Goal: Task Accomplishment & Management: Use online tool/utility

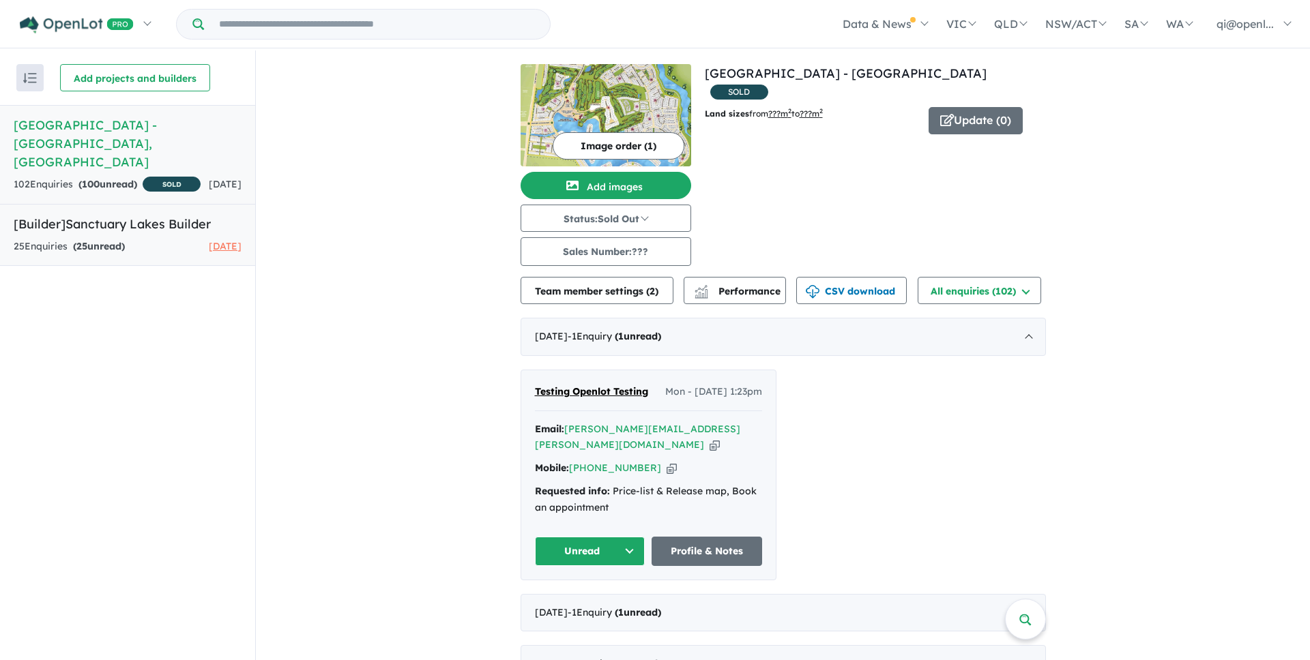
click at [153, 239] on div "25 Enquir ies ( 25 unread) [DATE]" at bounding box center [128, 247] width 228 height 16
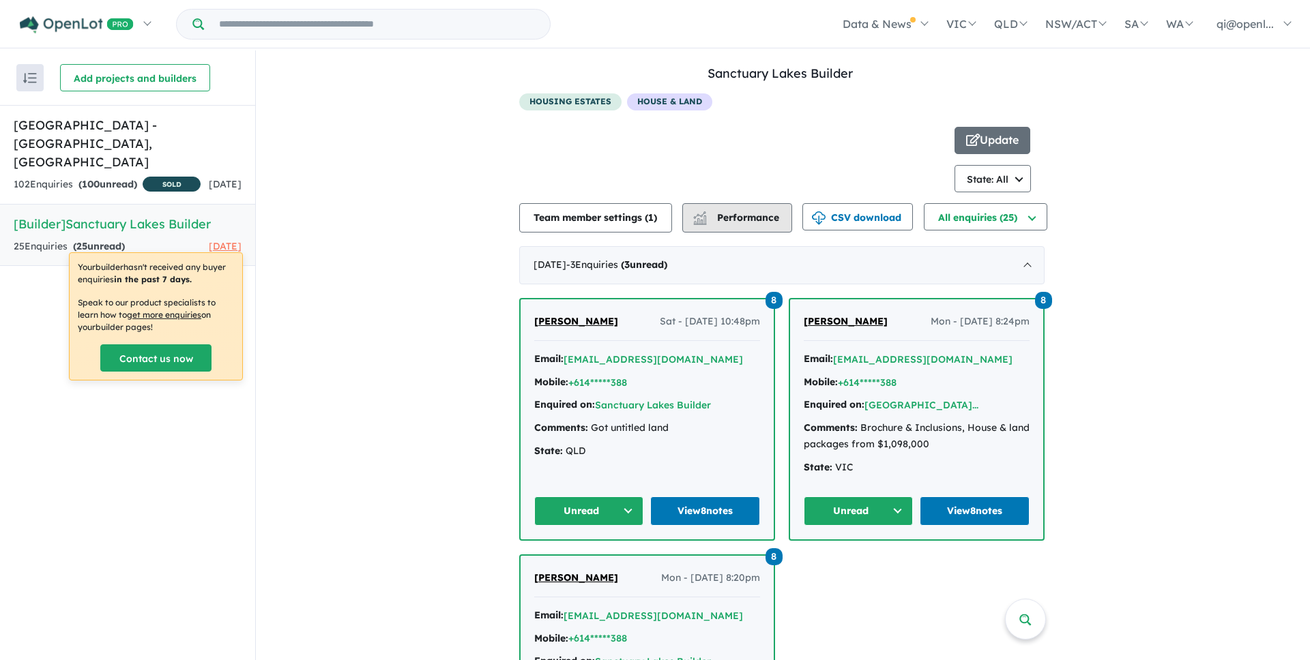
click at [756, 207] on button "Performance" at bounding box center [737, 217] width 110 height 29
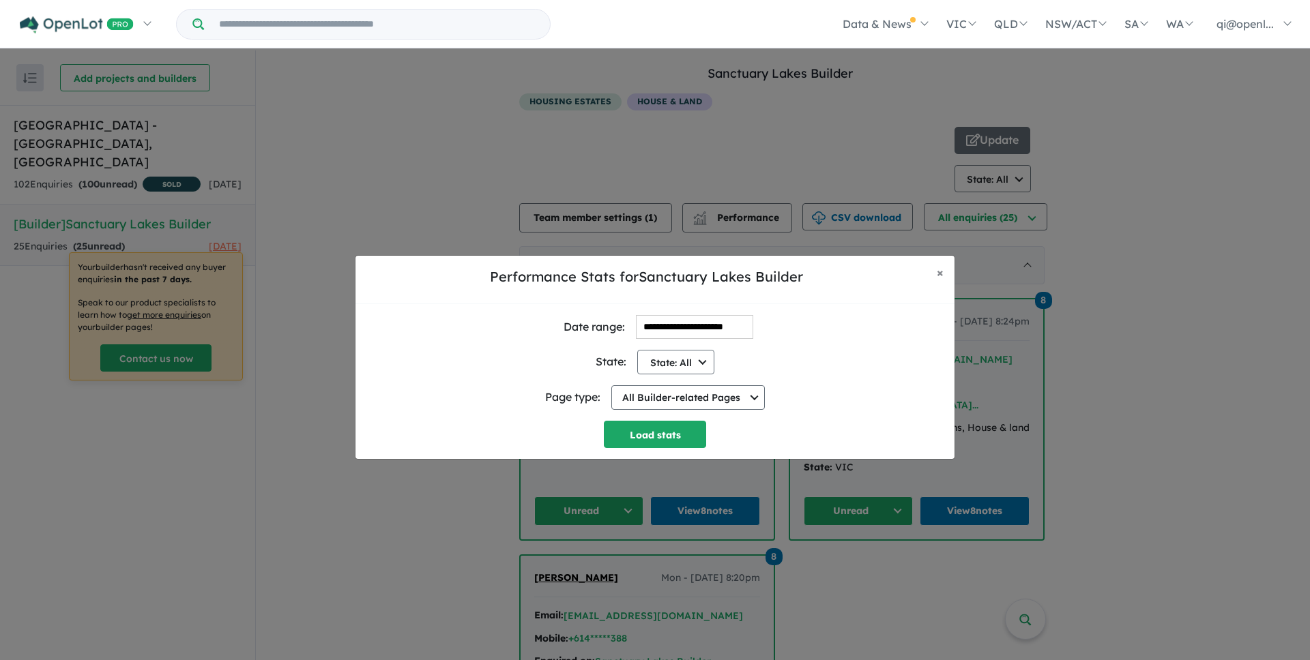
click at [658, 376] on div "Page type: All Builder-related Pages All Builder-related Pages Builder Profile …" at bounding box center [654, 397] width 577 height 46
click at [658, 373] on button "State: All" at bounding box center [675, 362] width 77 height 25
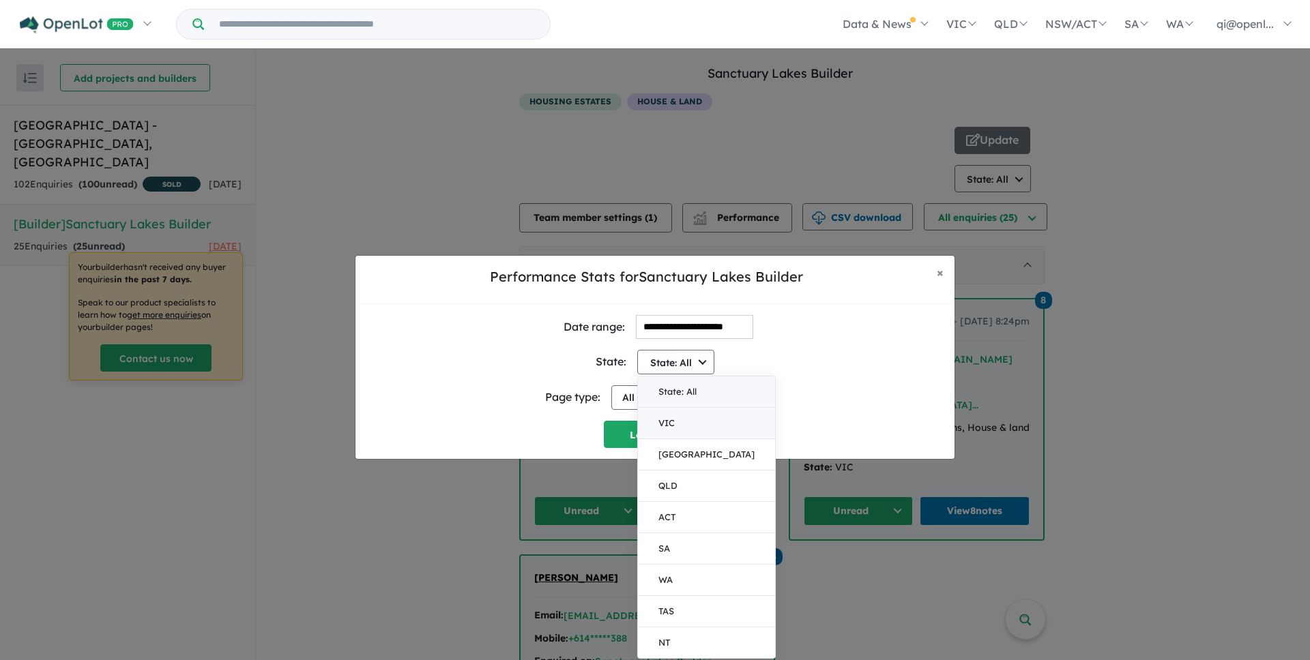
click at [664, 429] on button "VIC" at bounding box center [706, 423] width 137 height 31
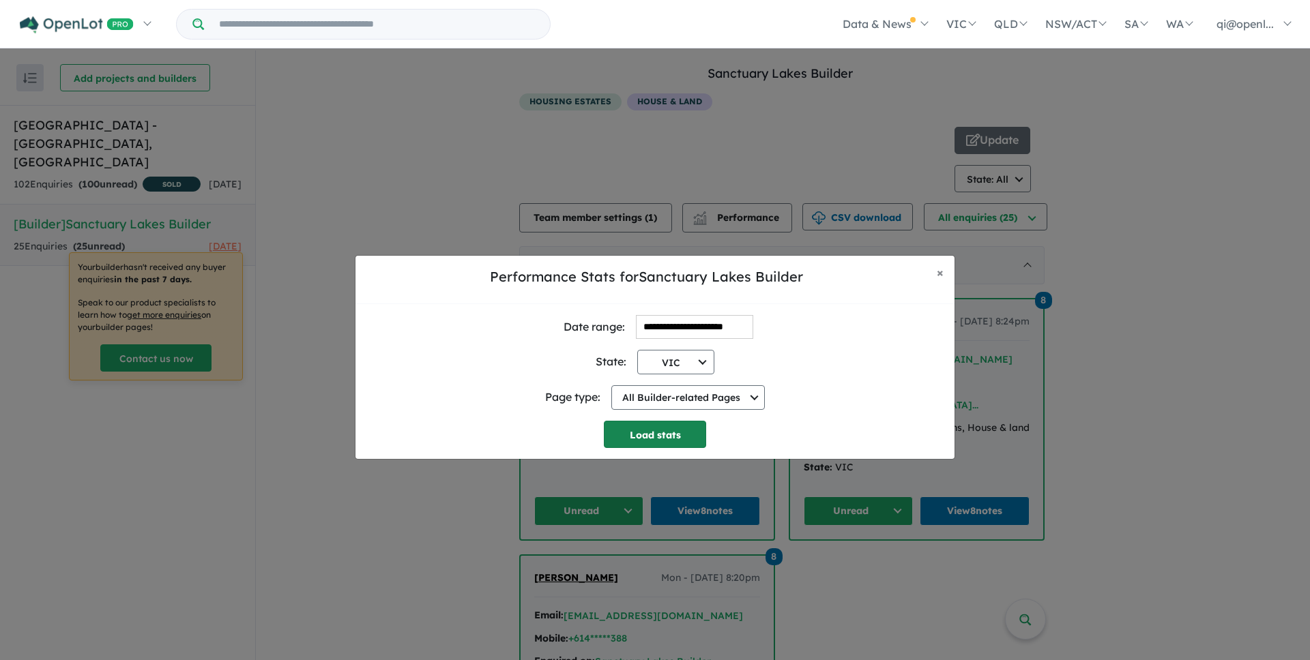
click at [656, 430] on button "Load stats" at bounding box center [655, 434] width 102 height 27
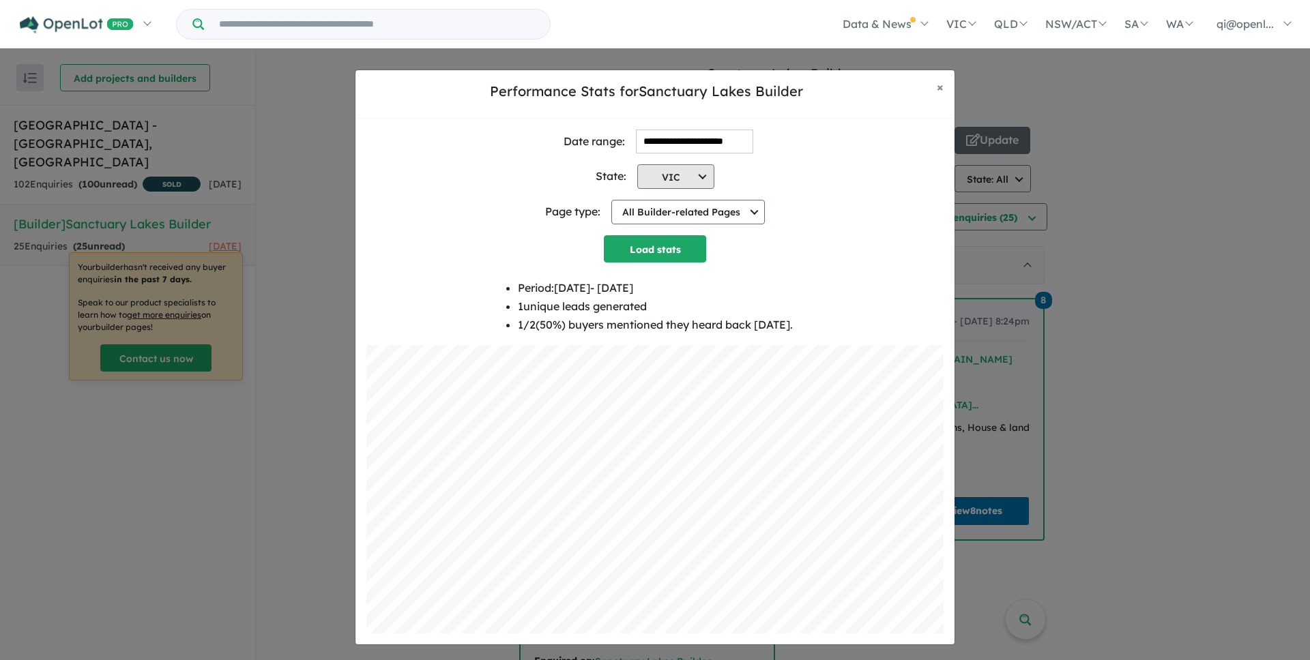
click at [688, 178] on button "VIC" at bounding box center [675, 176] width 77 height 25
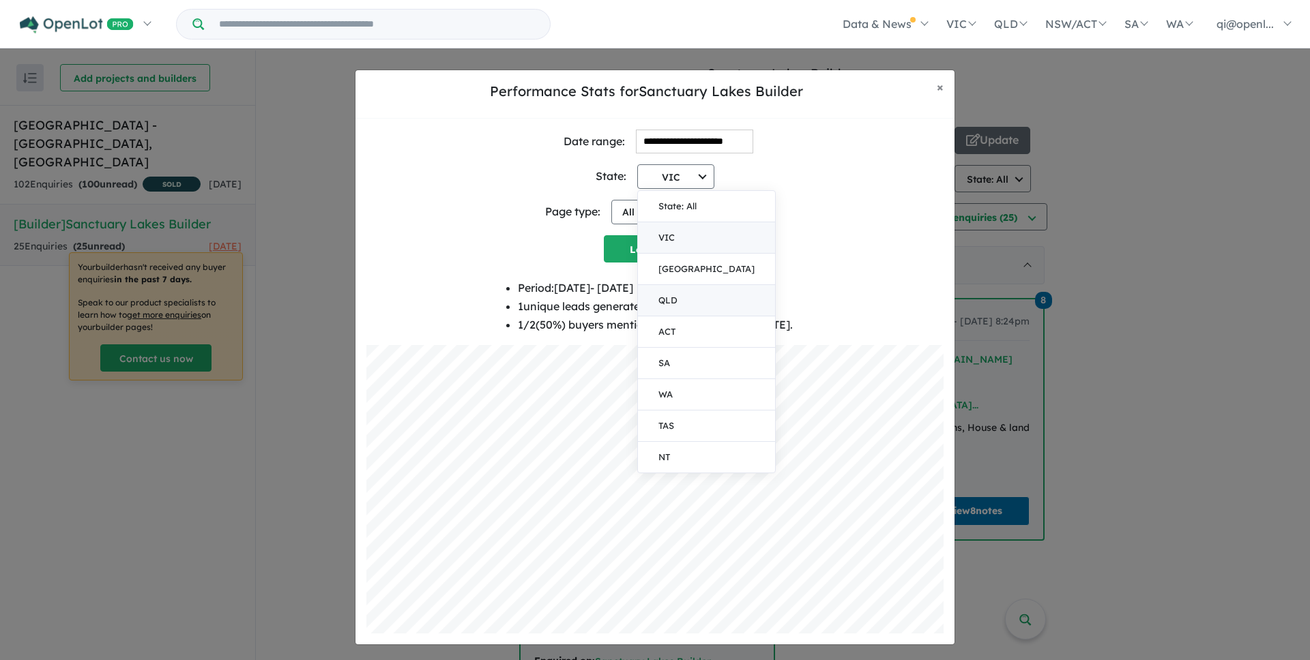
click at [680, 286] on button "QLD" at bounding box center [706, 300] width 137 height 31
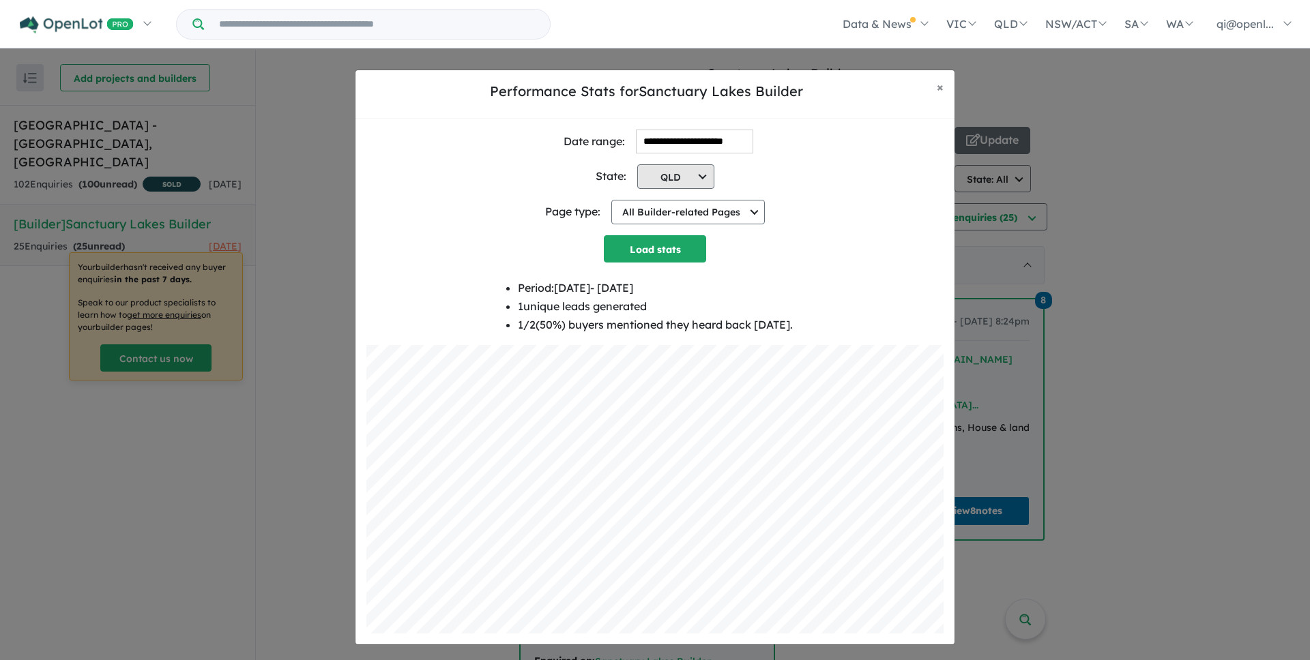
click at [666, 173] on button "QLD" at bounding box center [675, 176] width 77 height 25
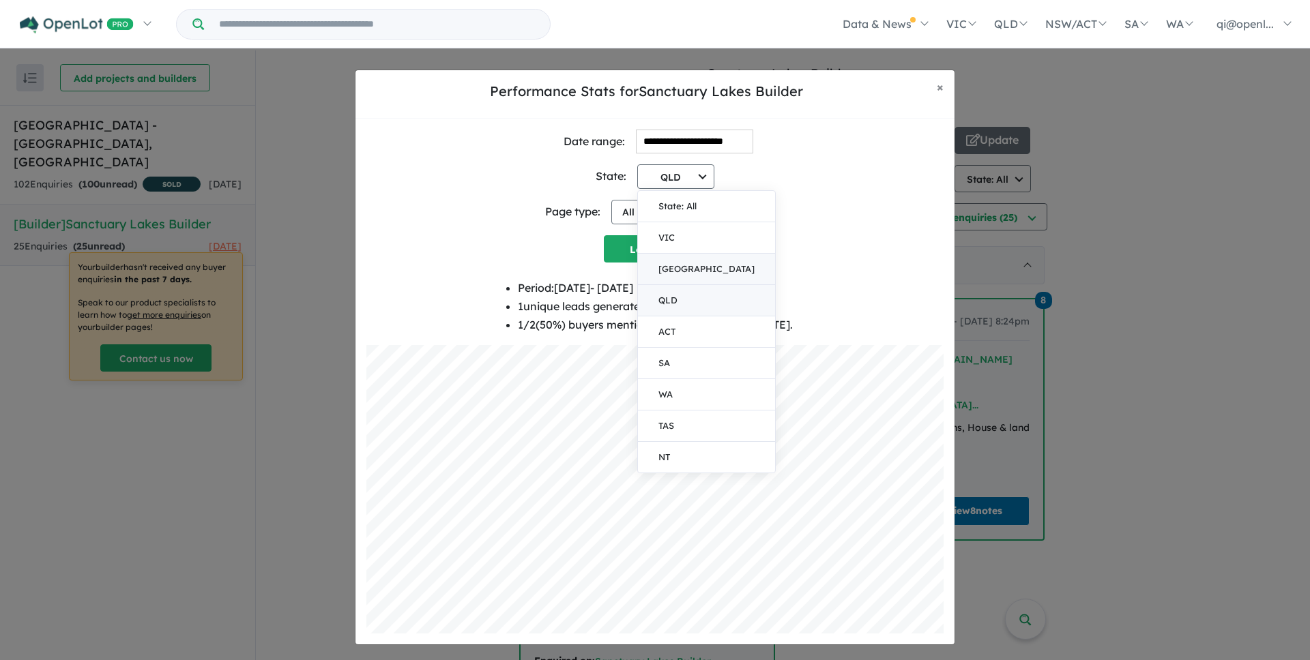
click at [679, 273] on button "[GEOGRAPHIC_DATA]" at bounding box center [706, 269] width 137 height 31
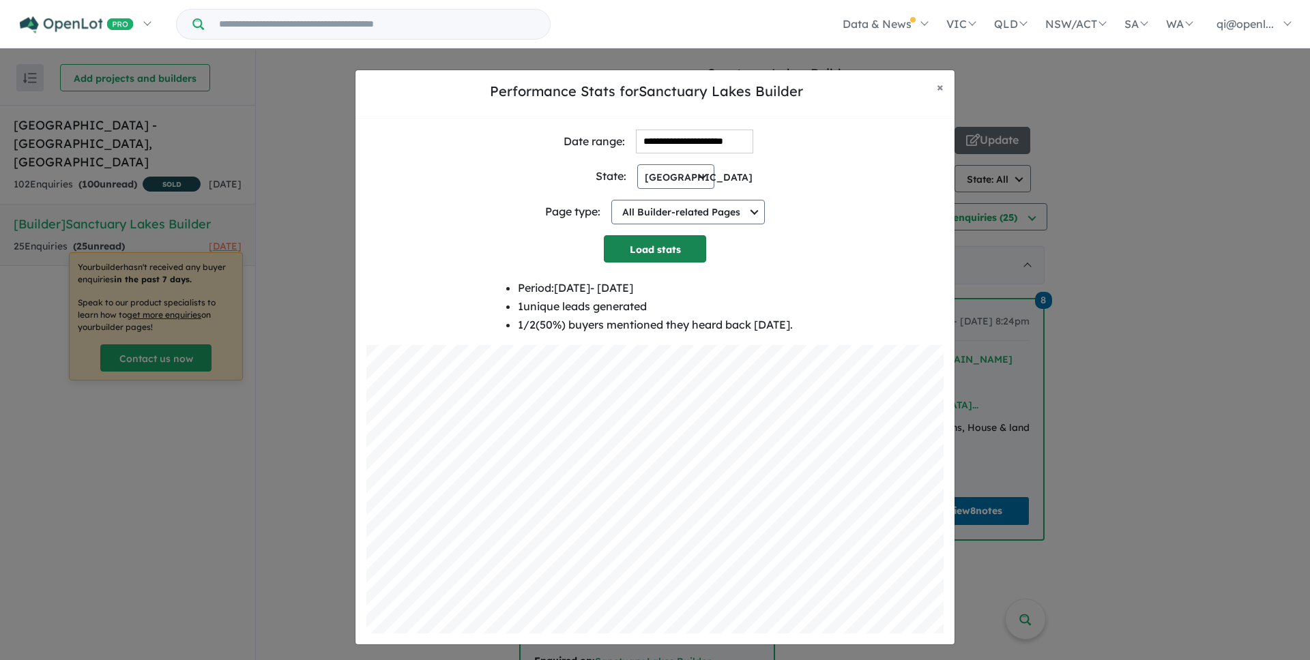
click at [688, 244] on button "Load stats" at bounding box center [655, 248] width 102 height 27
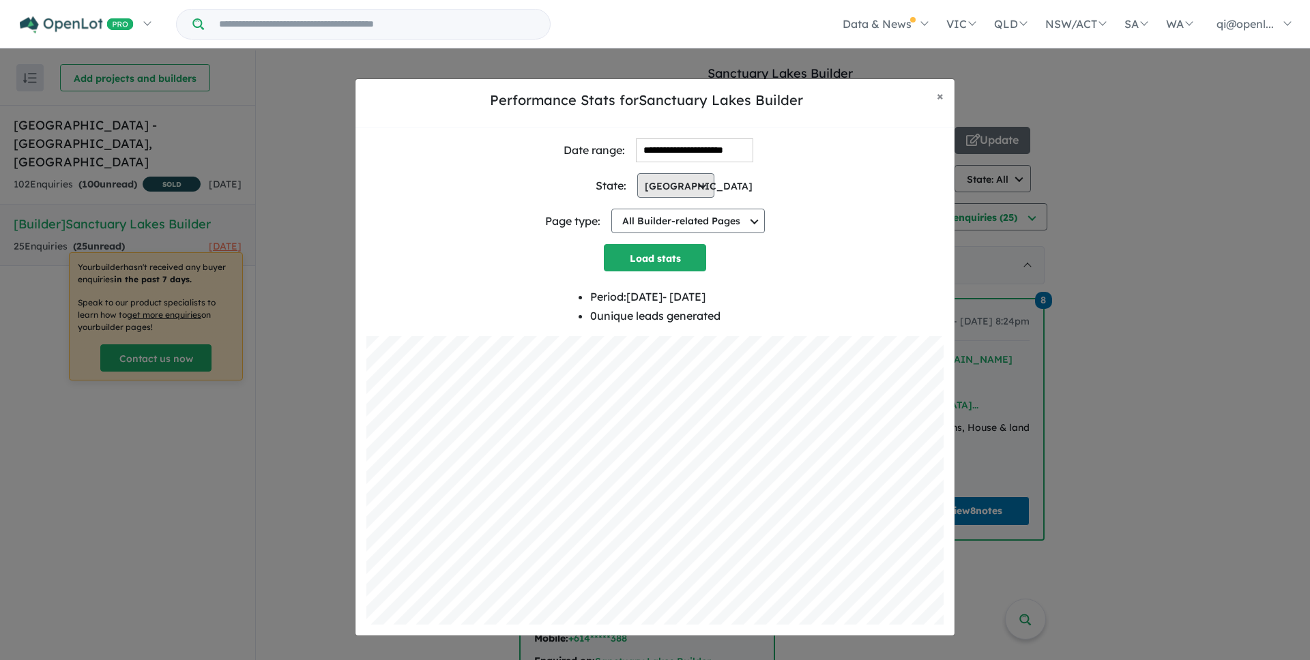
click at [692, 174] on button "[GEOGRAPHIC_DATA]" at bounding box center [675, 185] width 77 height 25
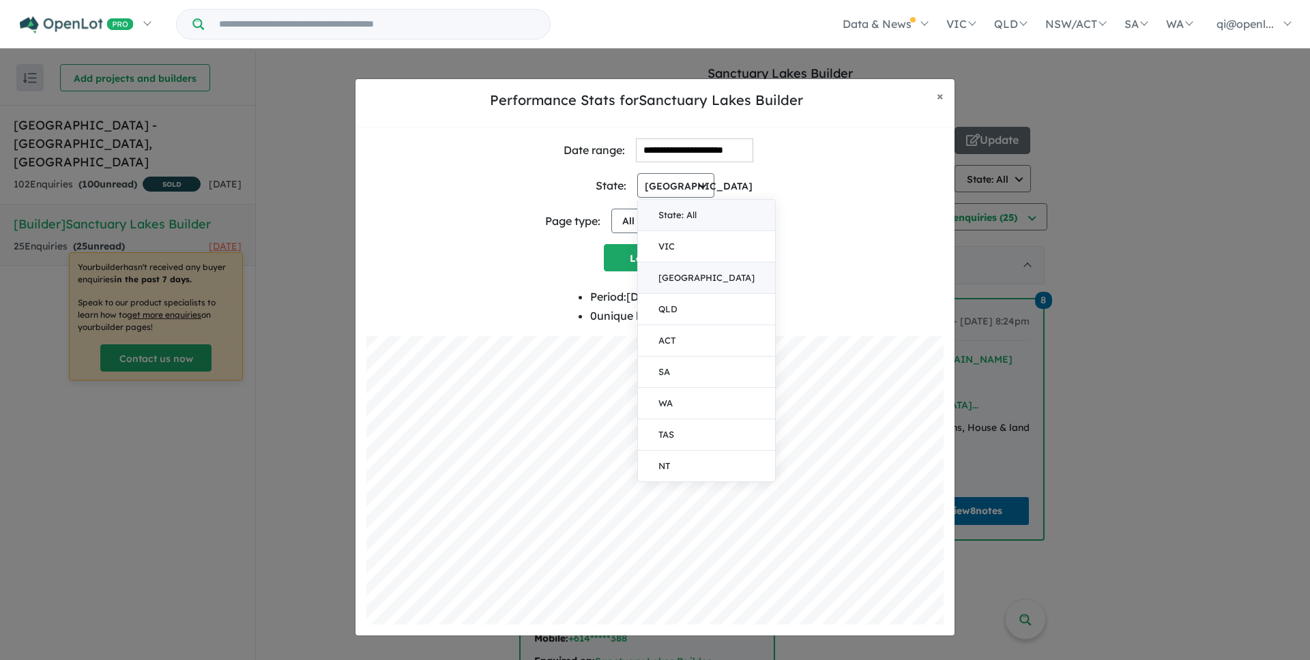
click at [685, 222] on button "State: All" at bounding box center [706, 215] width 137 height 31
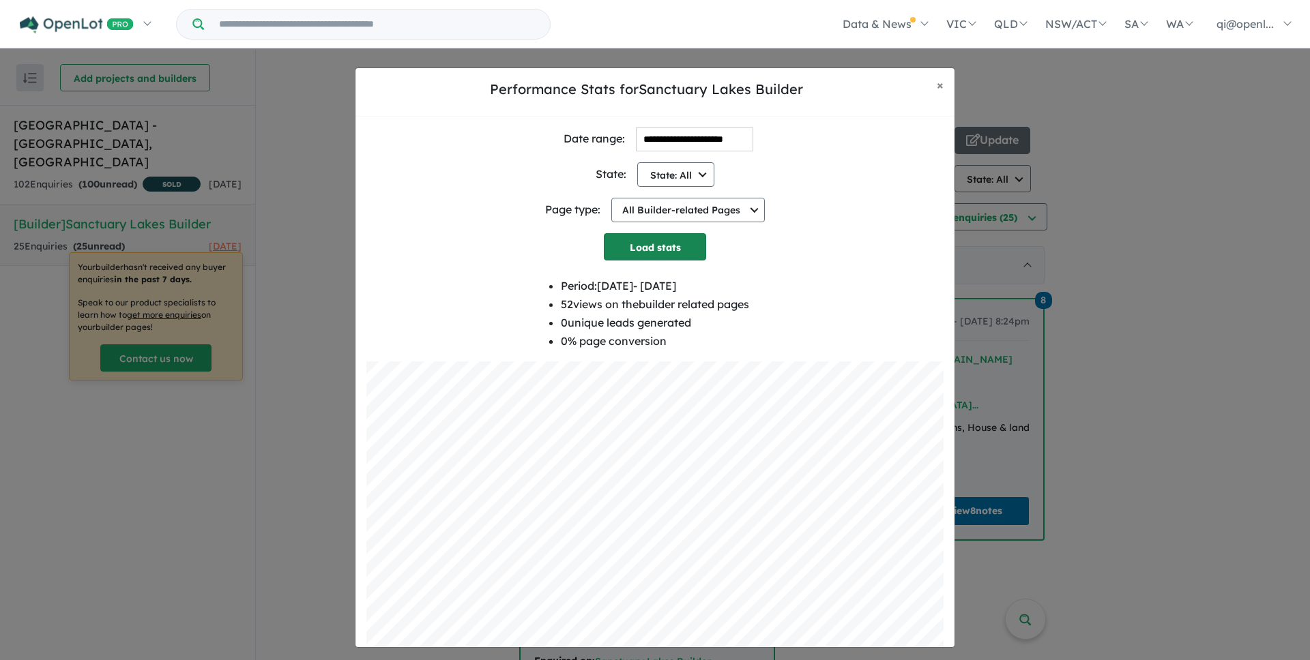
click at [677, 251] on button "Load stats" at bounding box center [655, 246] width 102 height 27
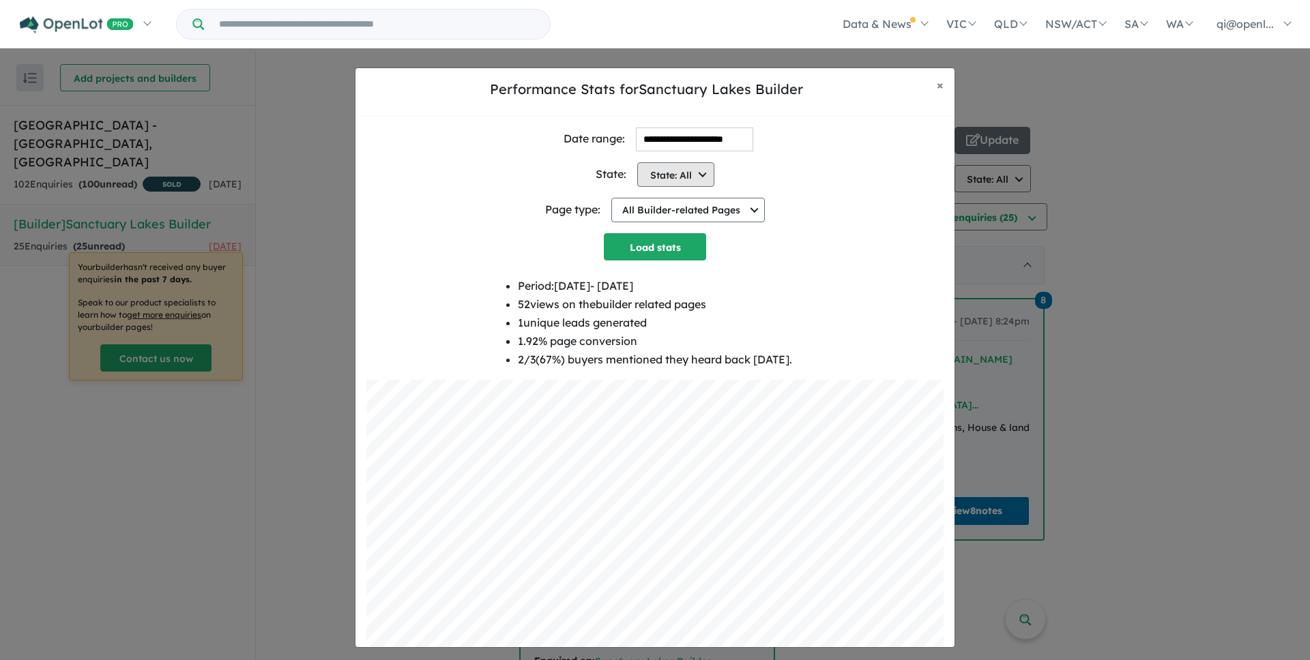
click at [690, 176] on button "State: All" at bounding box center [675, 174] width 77 height 25
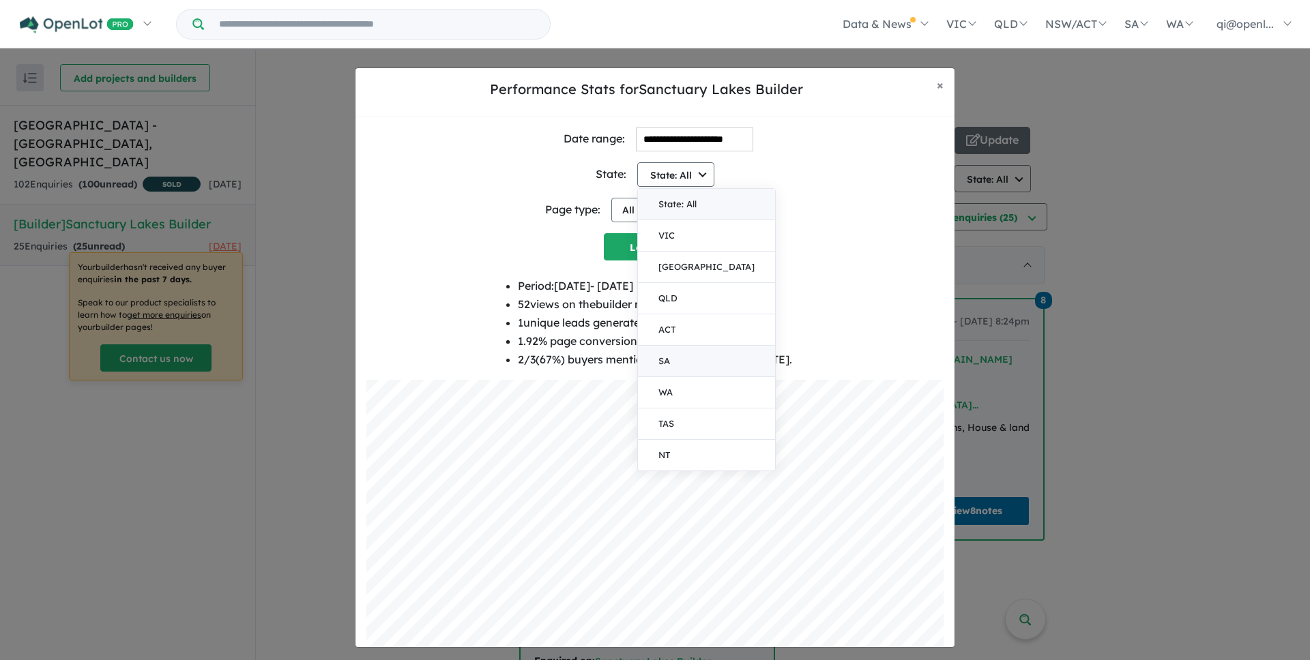
click at [688, 361] on button "SA" at bounding box center [706, 361] width 137 height 31
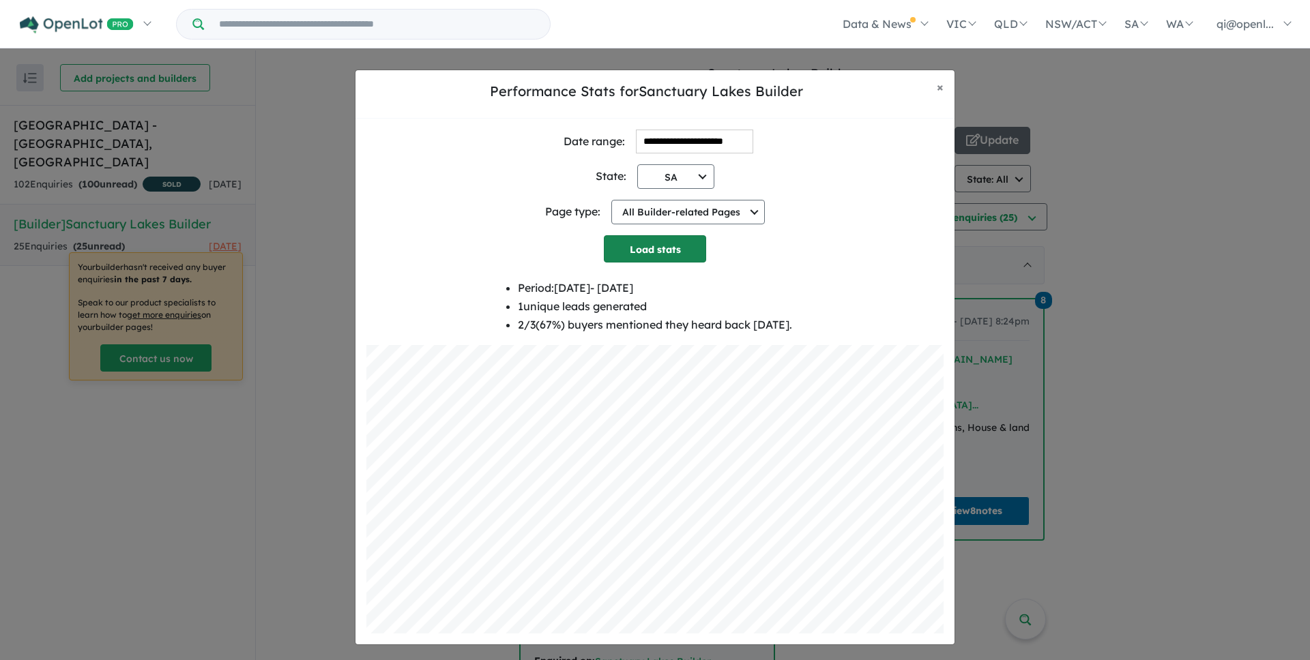
click at [673, 250] on button "Load stats" at bounding box center [655, 248] width 102 height 27
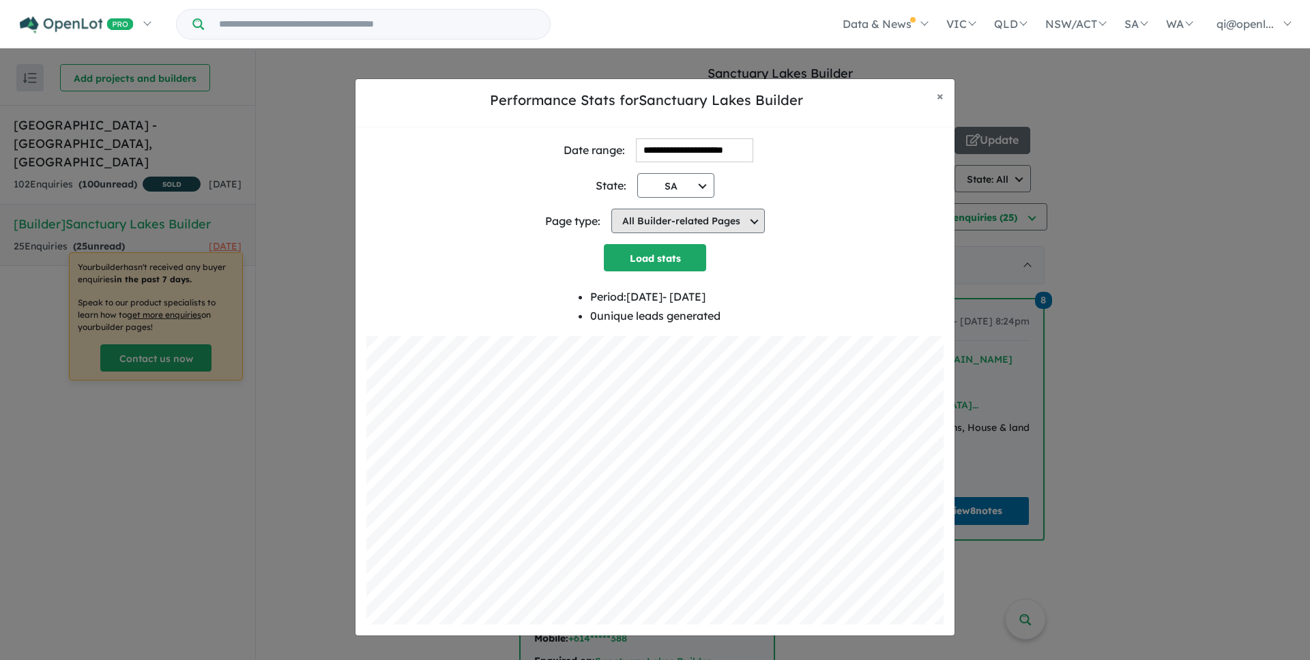
click at [715, 223] on button "All Builder-related Pages" at bounding box center [687, 221] width 153 height 25
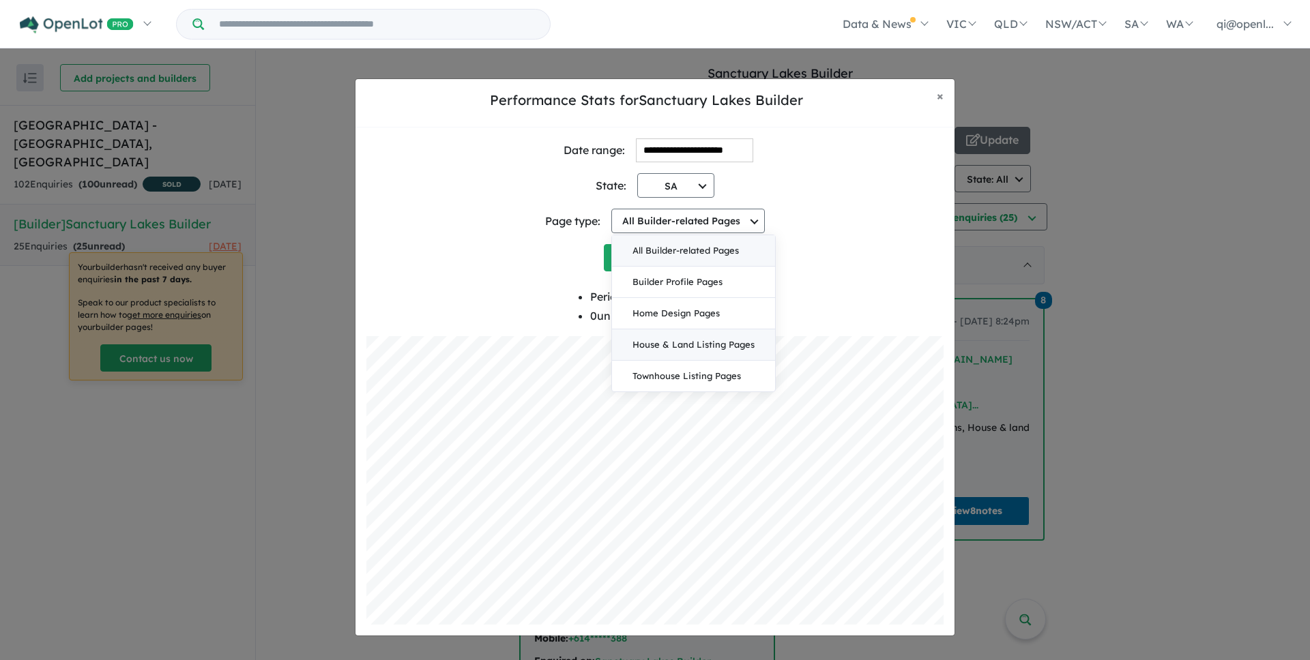
click at [727, 342] on button "House & Land Listing Pages" at bounding box center [693, 344] width 163 height 31
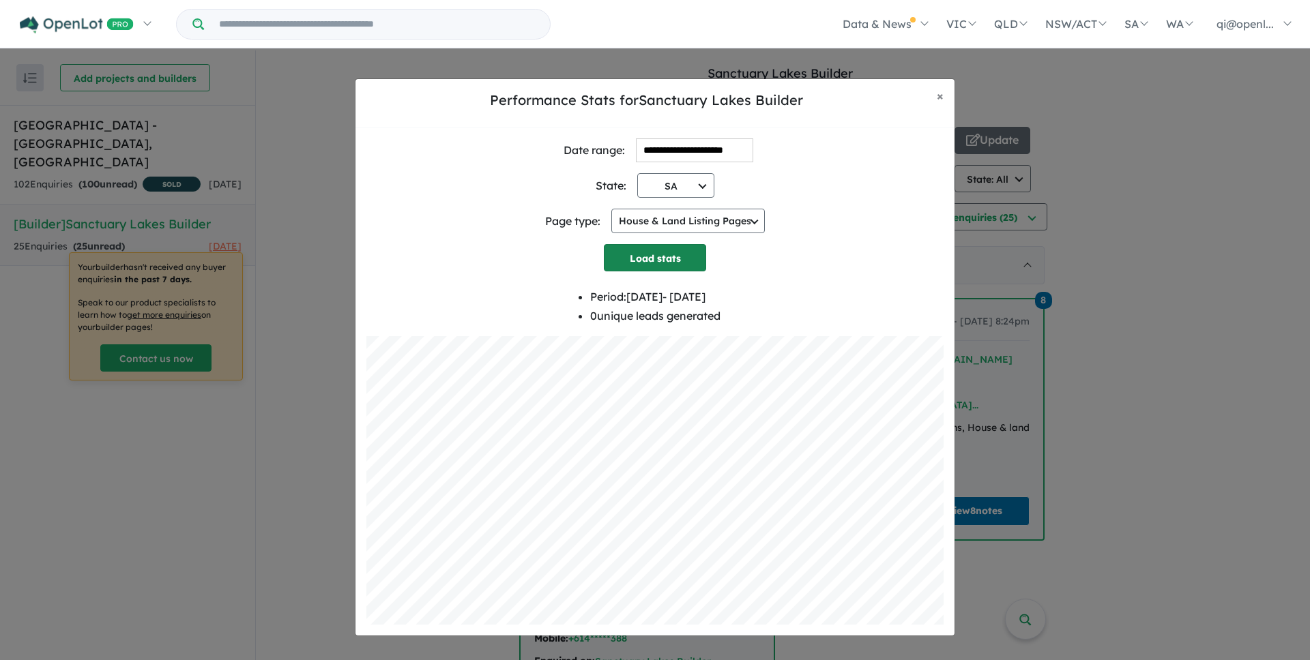
click at [681, 267] on button "Load stats" at bounding box center [655, 257] width 102 height 27
click at [694, 225] on button "House & Land Listing Pages" at bounding box center [687, 221] width 153 height 25
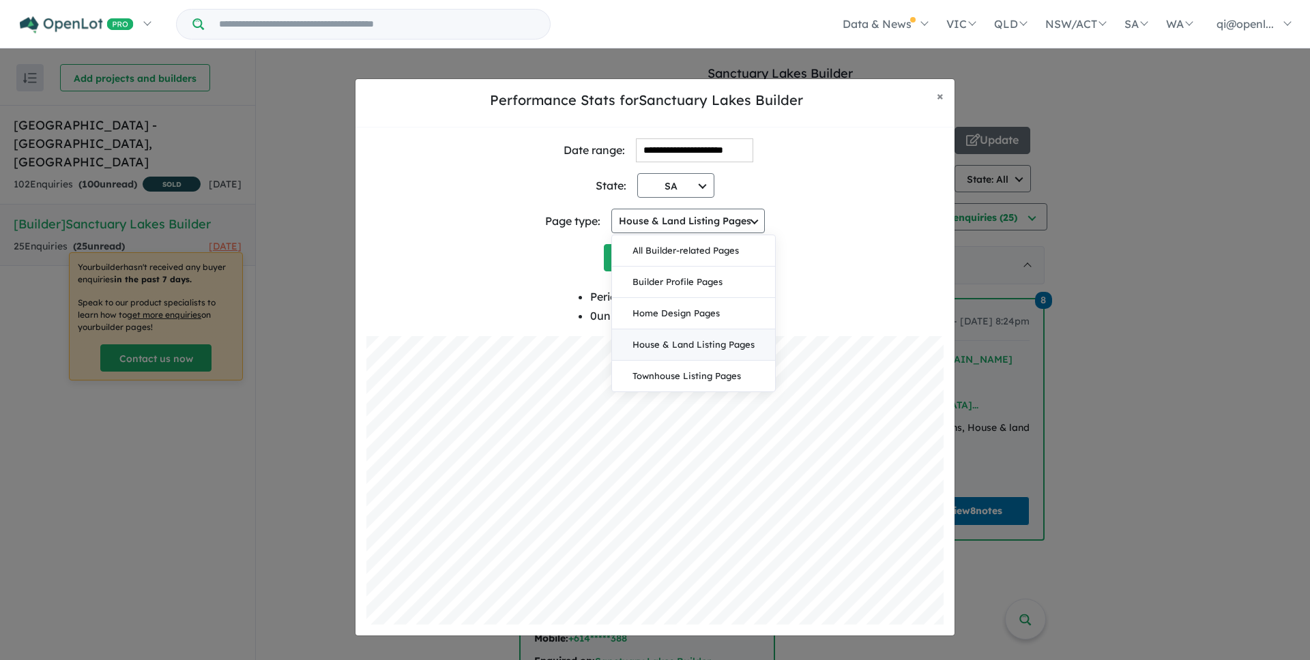
click at [736, 176] on div "State: [GEOGRAPHIC_DATA] State: All VIC NSW QLD [GEOGRAPHIC_DATA] SA [GEOGRAPHI…" at bounding box center [654, 179] width 577 height 35
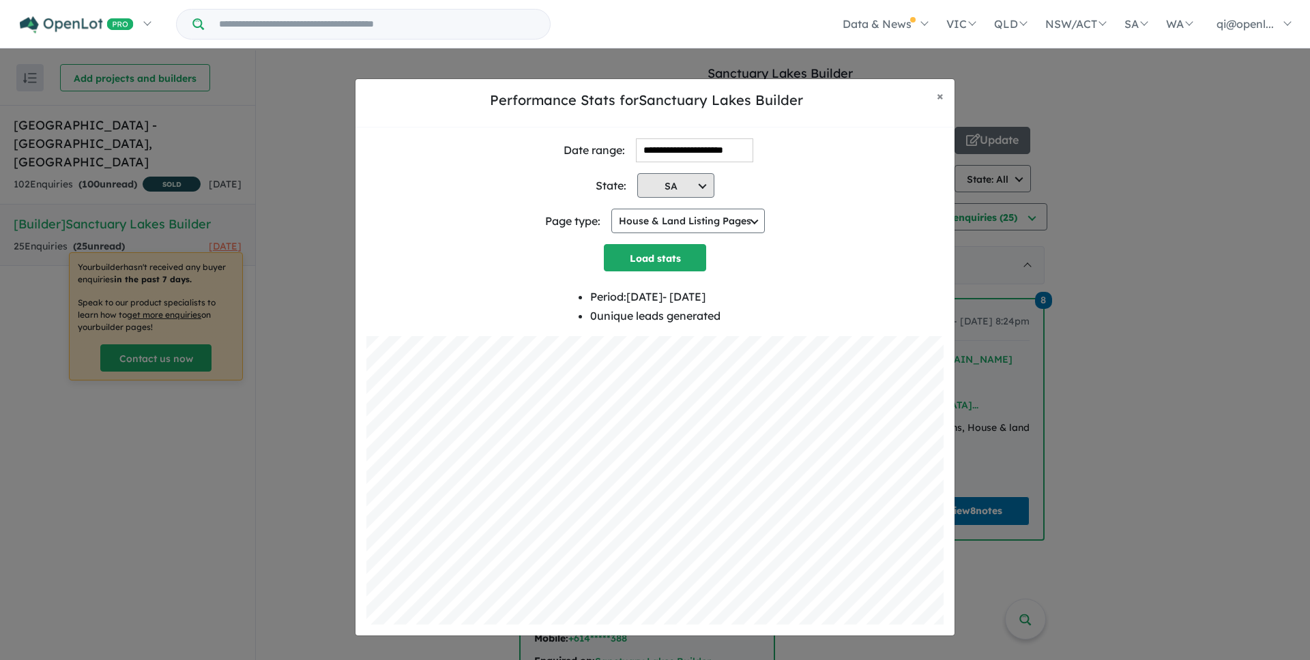
click at [687, 177] on button "SA" at bounding box center [675, 185] width 77 height 25
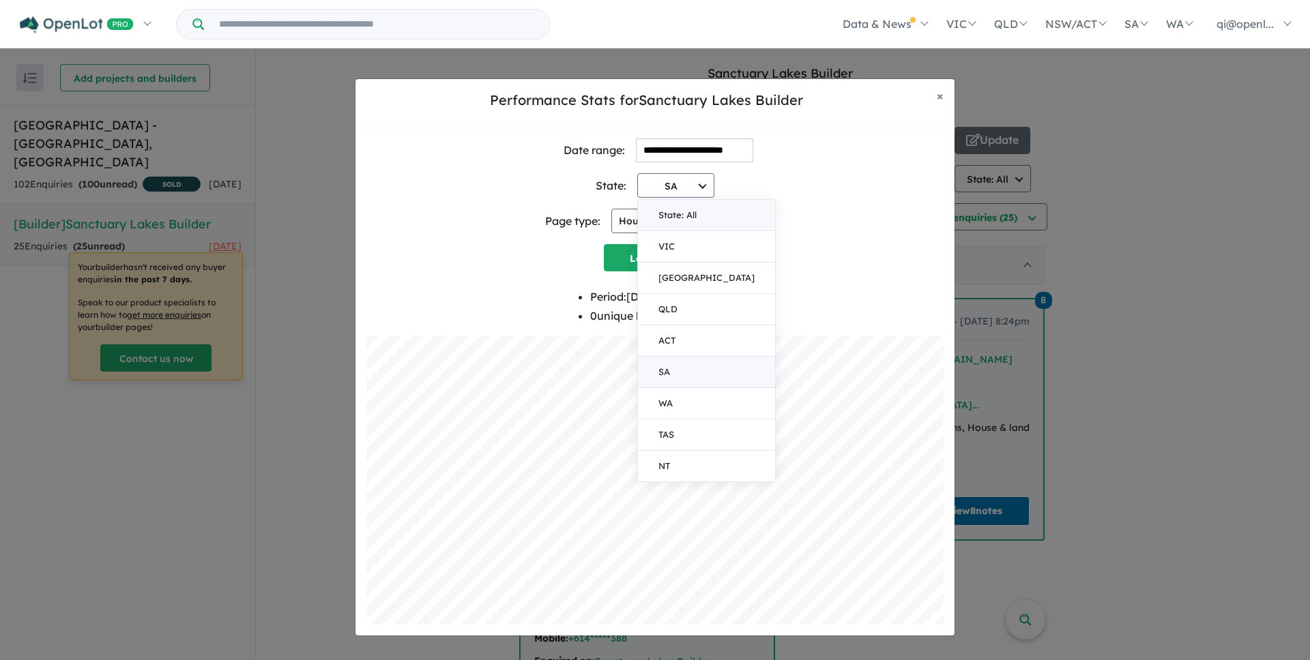
click at [680, 211] on button "State: All" at bounding box center [706, 215] width 137 height 31
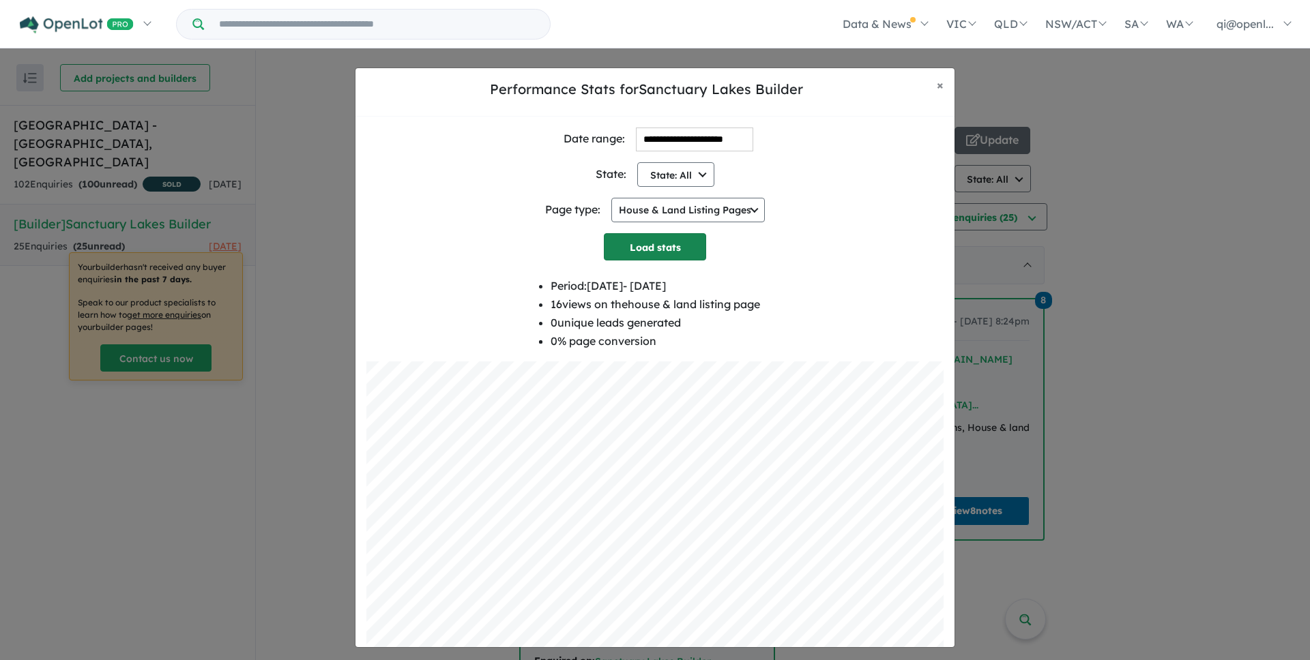
click at [667, 248] on button "Load stats" at bounding box center [655, 246] width 102 height 27
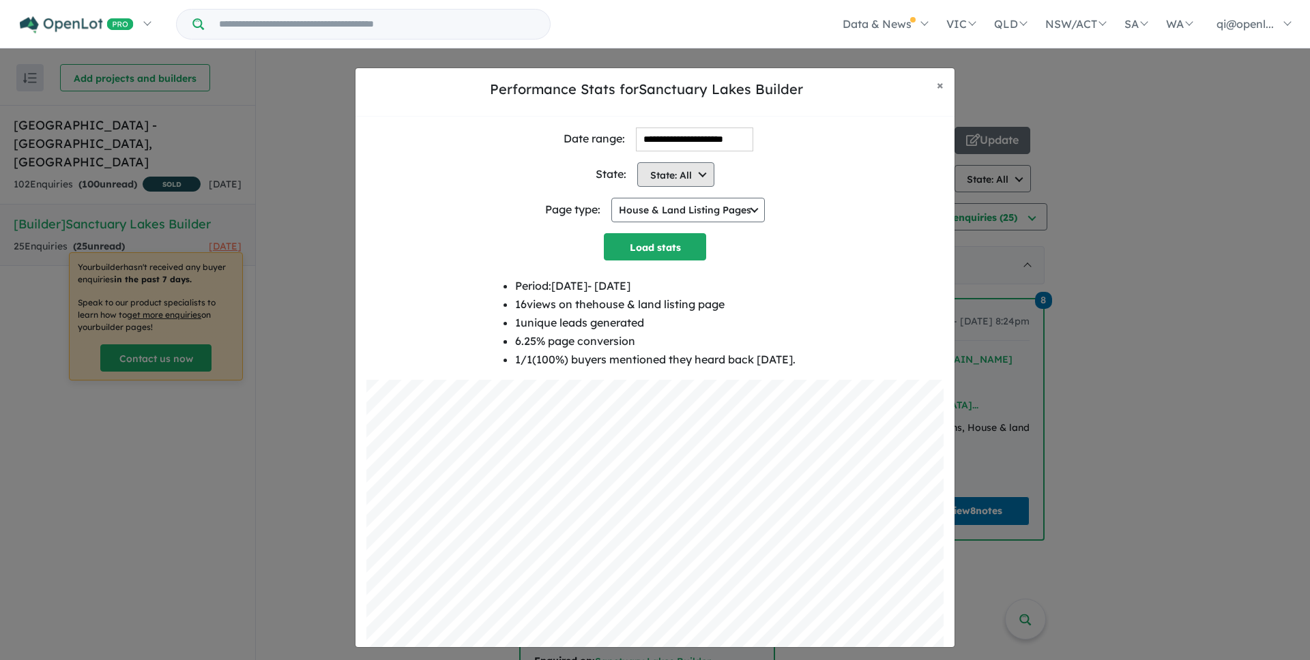
click at [700, 178] on button "State: All" at bounding box center [675, 174] width 77 height 25
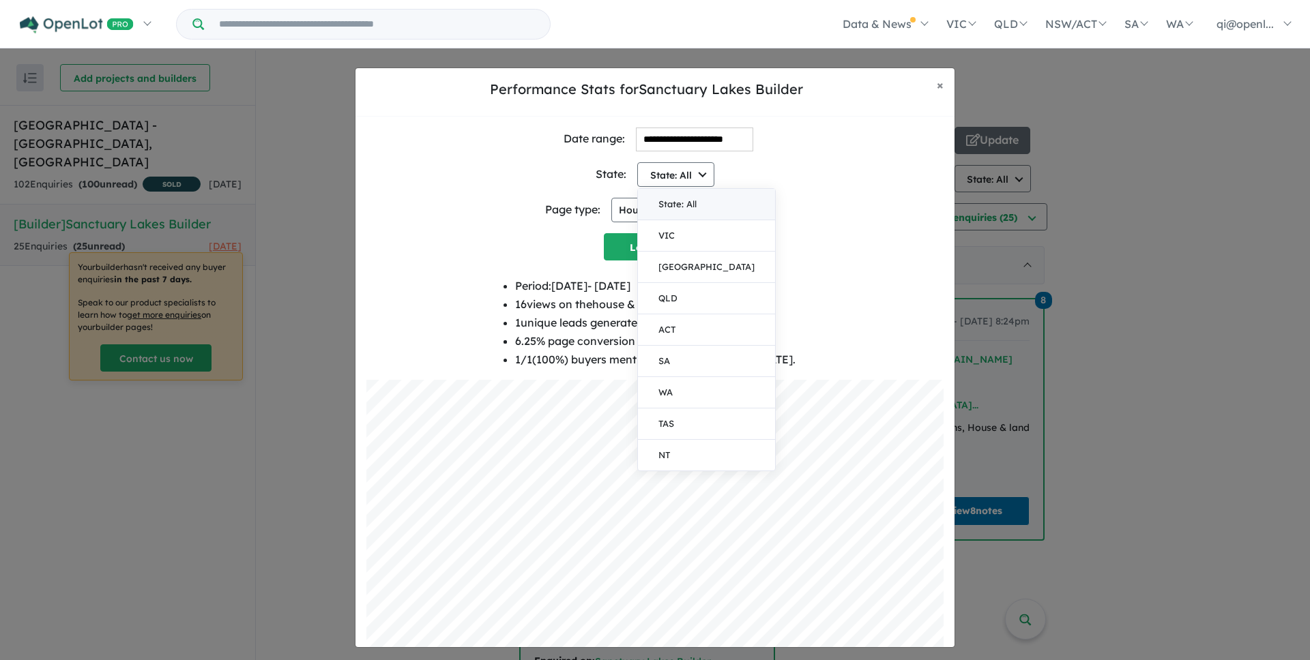
click at [842, 143] on div "**********" at bounding box center [654, 140] width 577 height 24
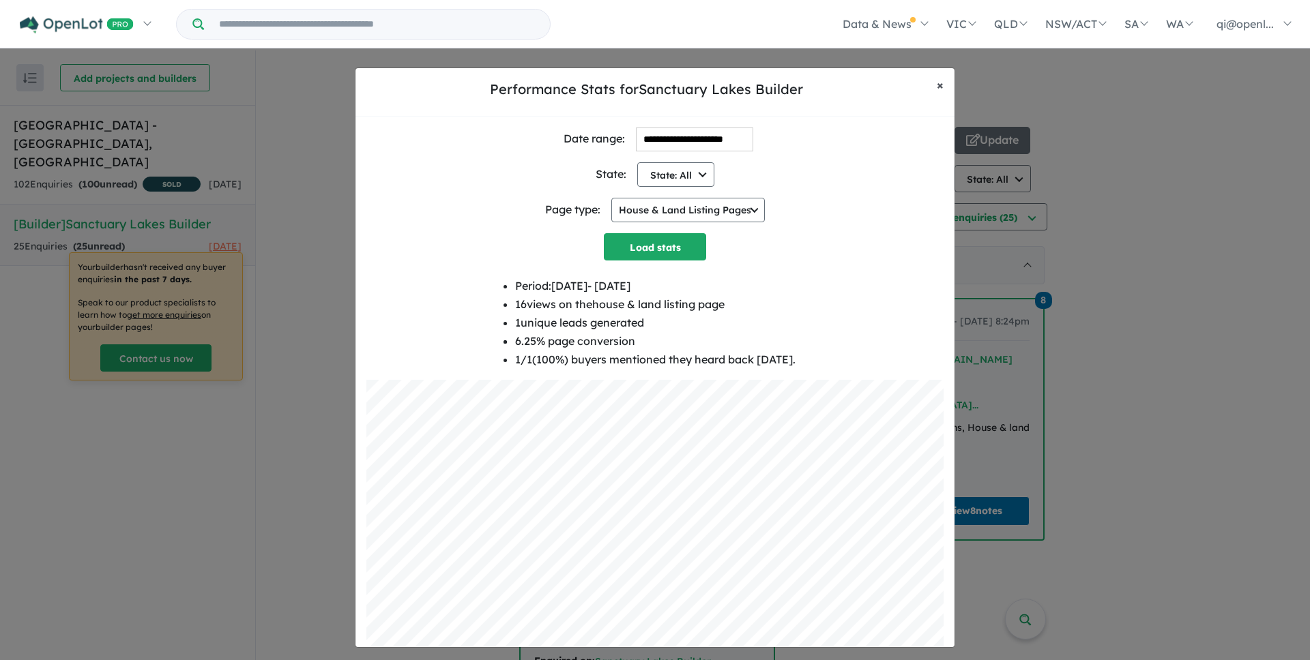
click at [944, 80] on button "× Close" at bounding box center [940, 85] width 29 height 34
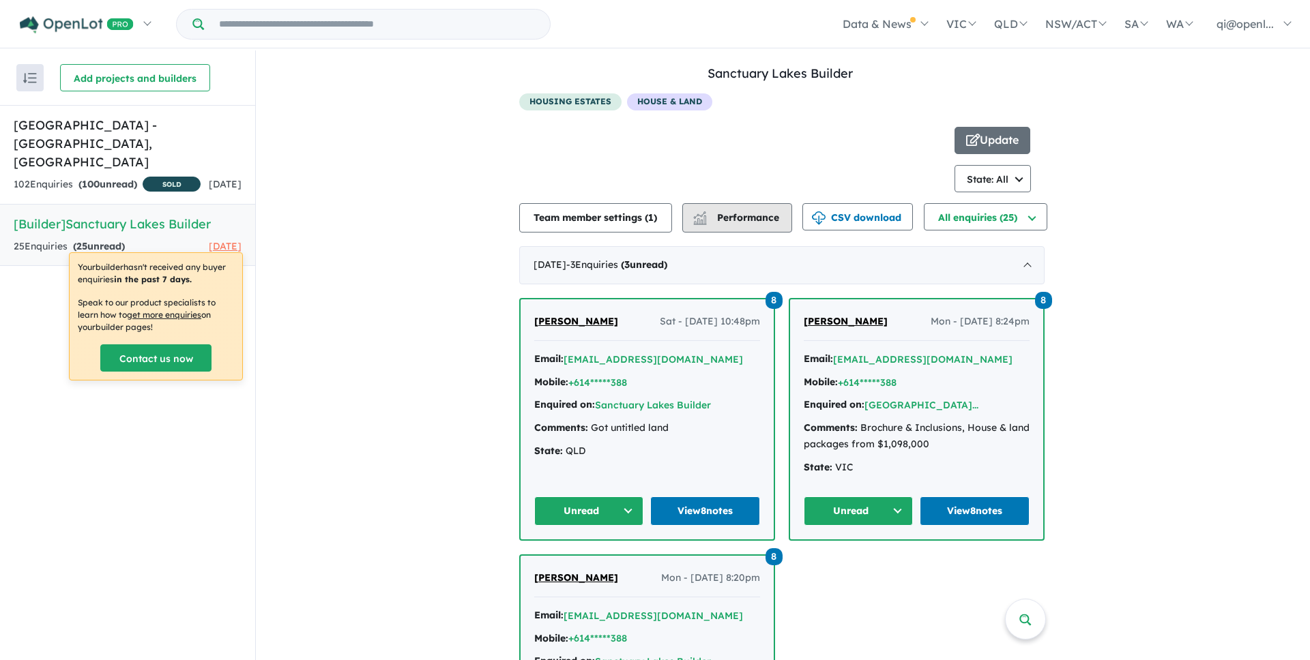
click at [771, 206] on button "Performance" at bounding box center [737, 217] width 110 height 29
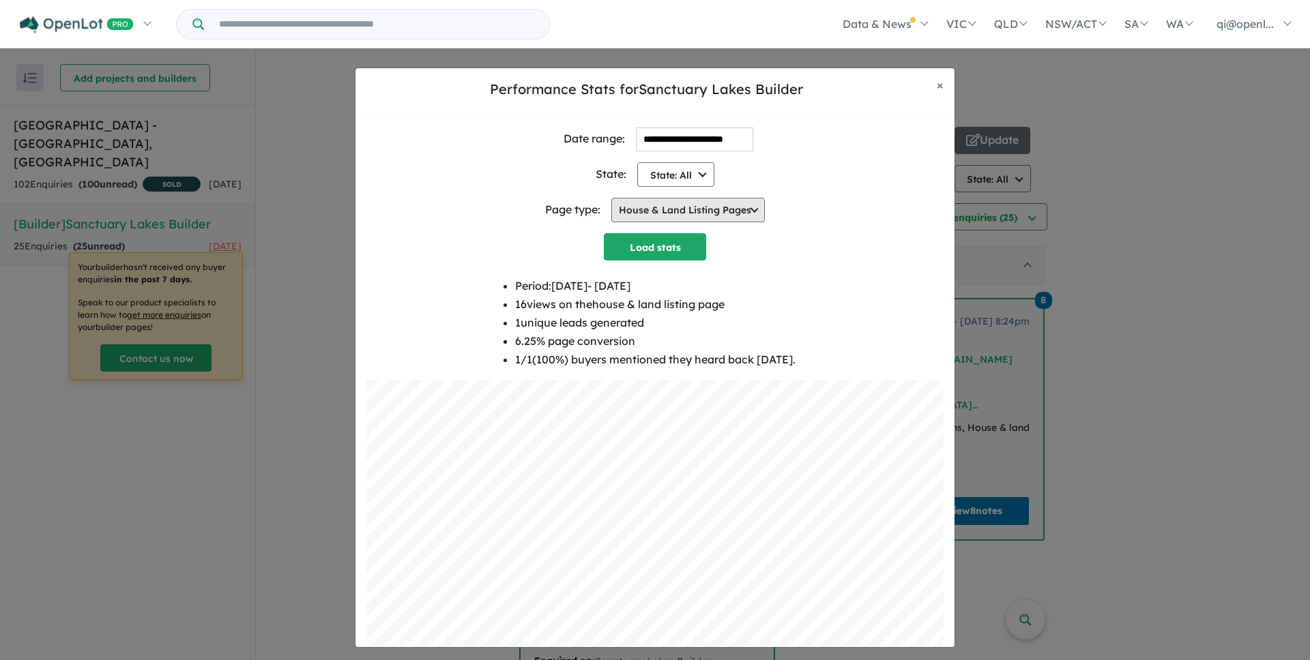
click at [702, 202] on button "House & Land Listing Pages" at bounding box center [687, 210] width 153 height 25
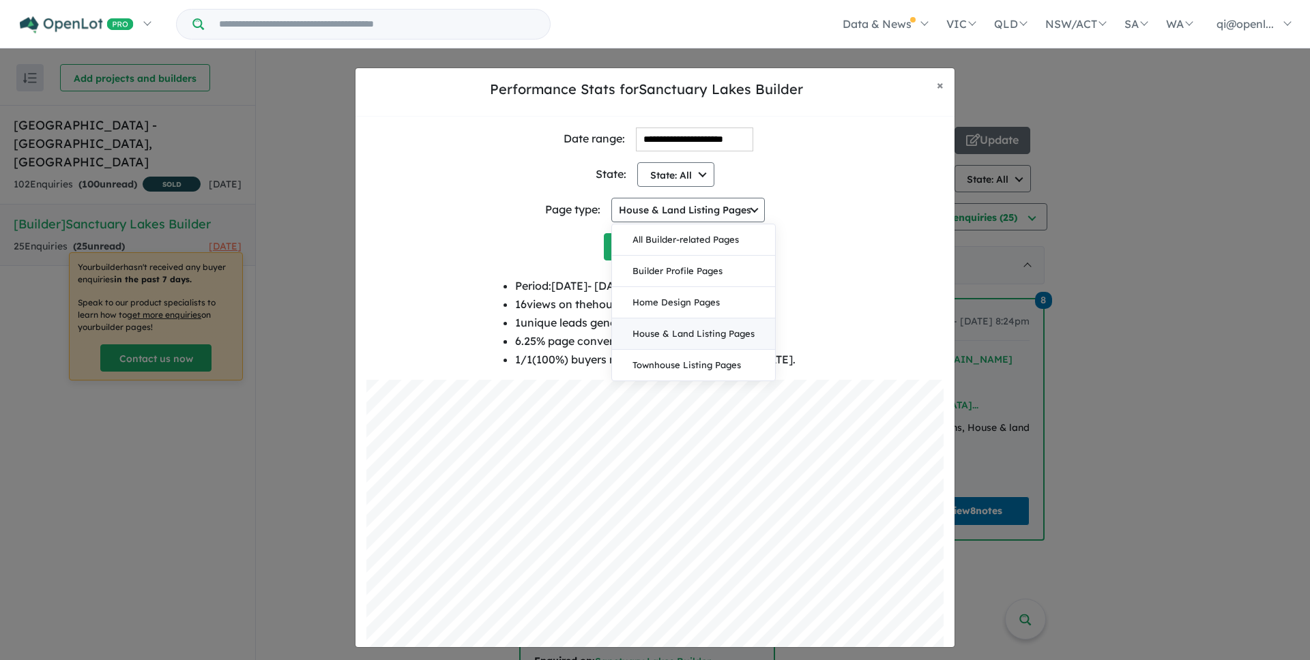
click at [814, 211] on div "Page type: House & Land Listing Pages All Builder-related Pages Builder Profile…" at bounding box center [654, 210] width 577 height 46
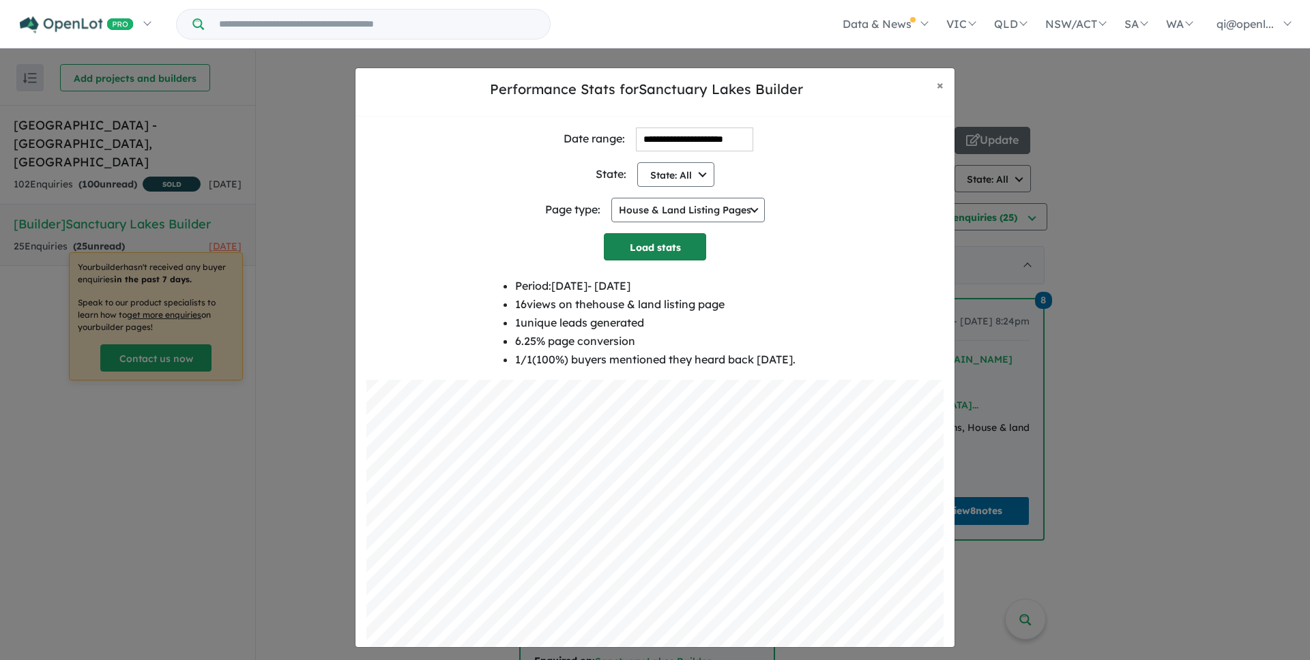
click at [675, 244] on button "Load stats" at bounding box center [655, 246] width 102 height 27
click at [689, 167] on button "State: All" at bounding box center [675, 174] width 77 height 25
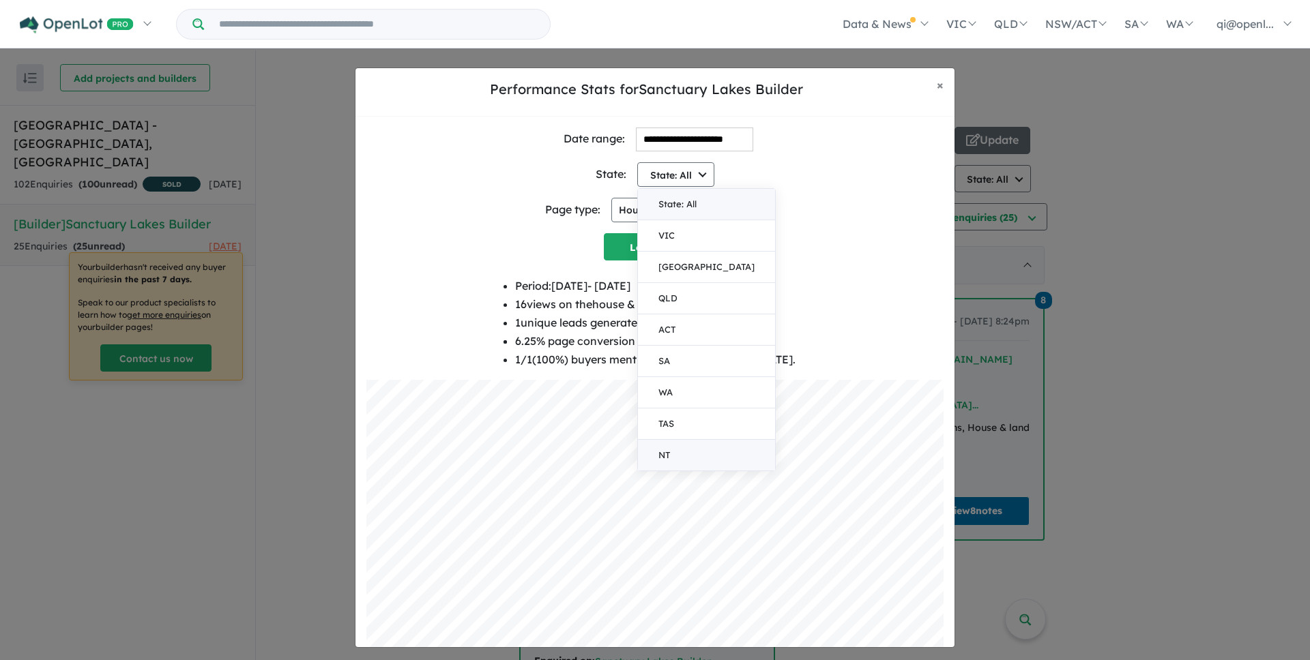
click at [689, 448] on button "NT" at bounding box center [706, 455] width 137 height 31
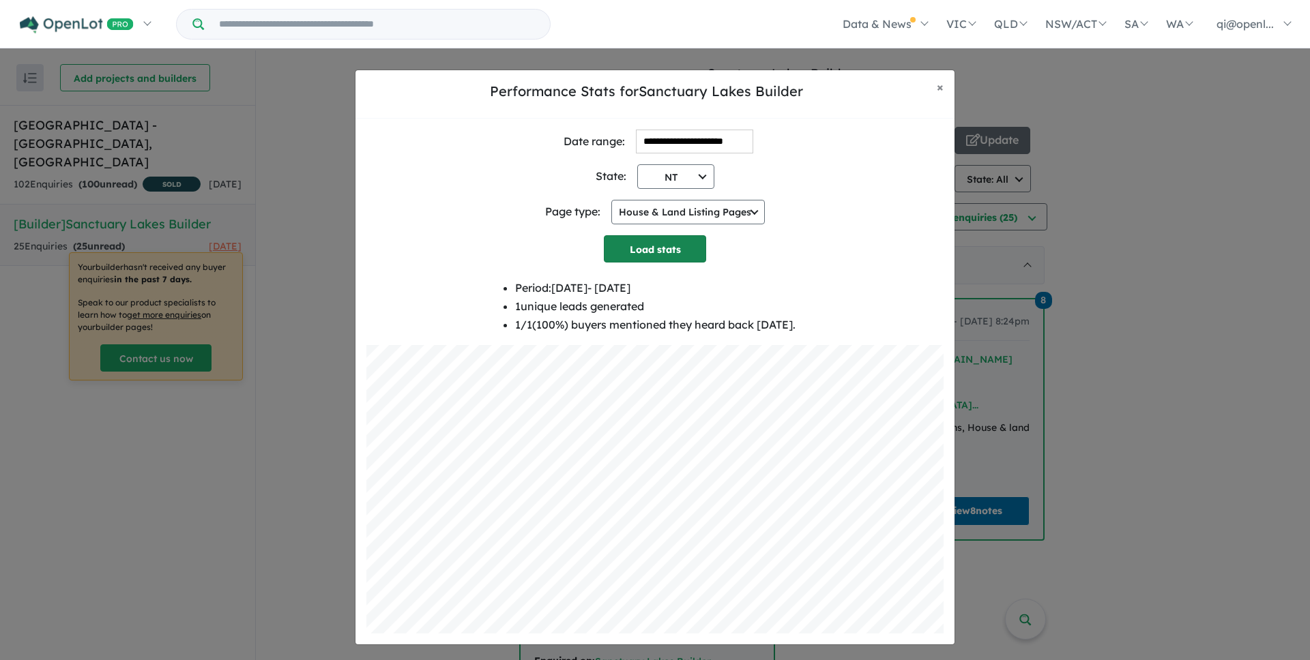
click at [677, 251] on button "Load stats" at bounding box center [655, 248] width 102 height 27
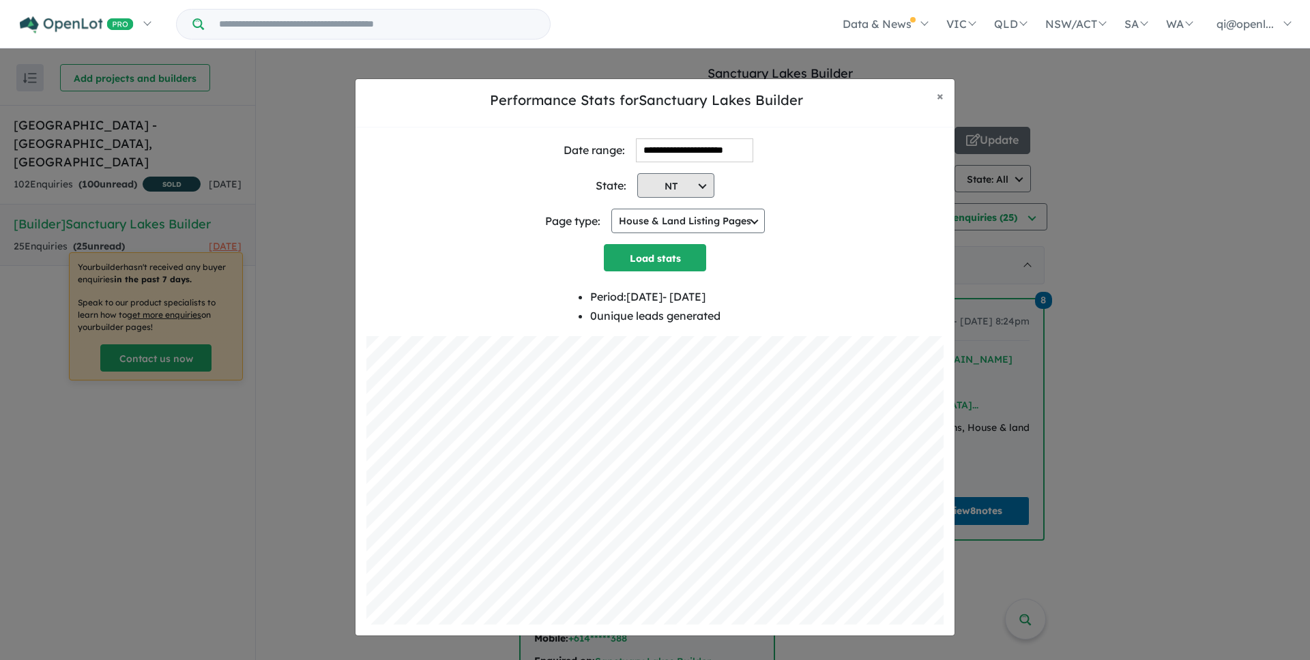
click at [688, 173] on button "NT" at bounding box center [675, 185] width 77 height 25
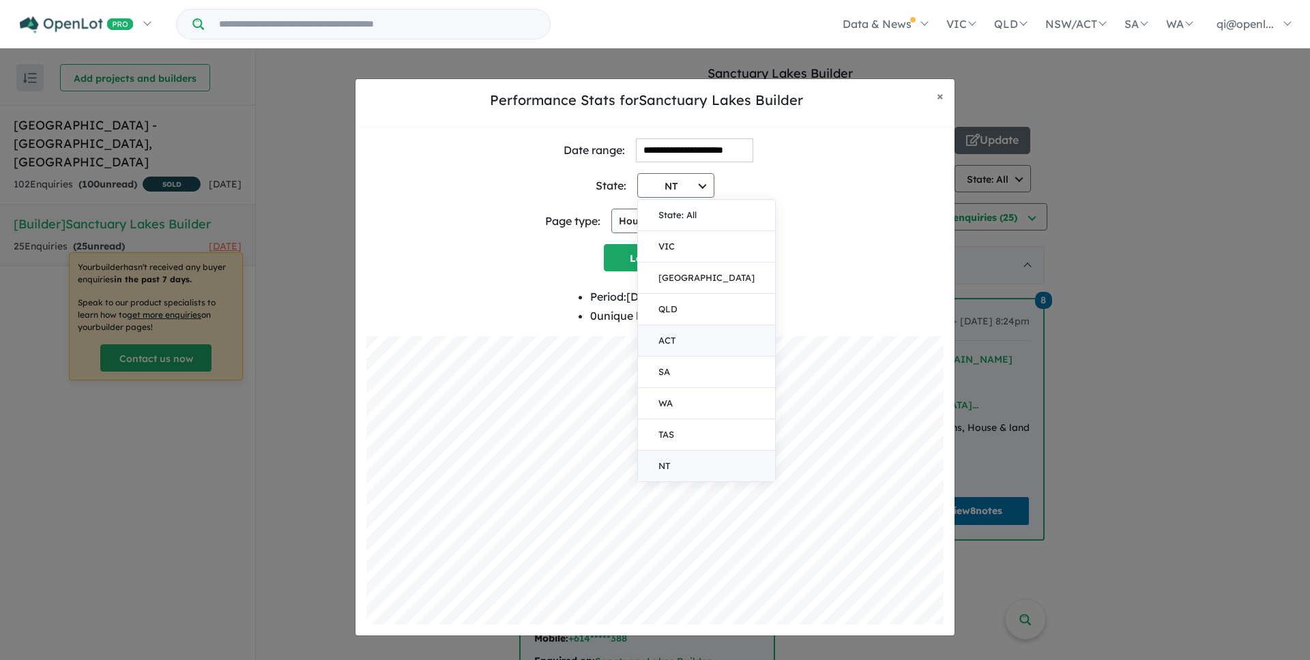
click at [668, 346] on button "ACT" at bounding box center [706, 340] width 137 height 31
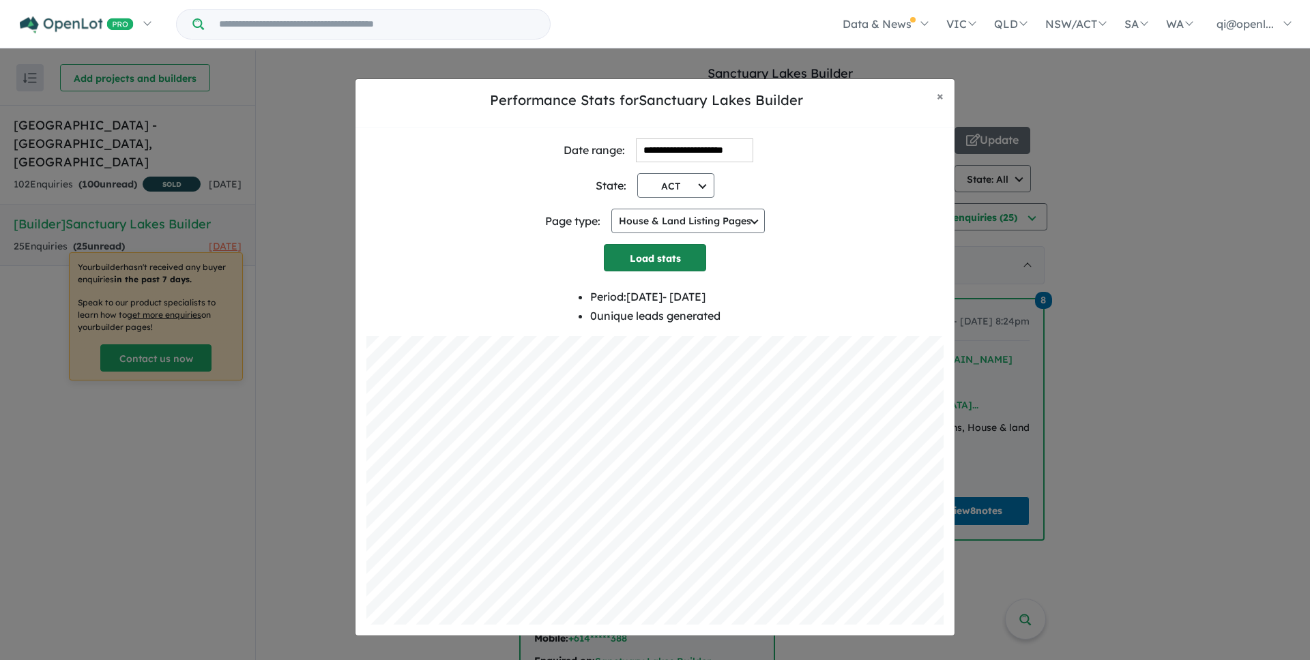
click at [681, 256] on button "Load stats" at bounding box center [655, 257] width 102 height 27
click at [672, 189] on button "ACT" at bounding box center [675, 185] width 77 height 25
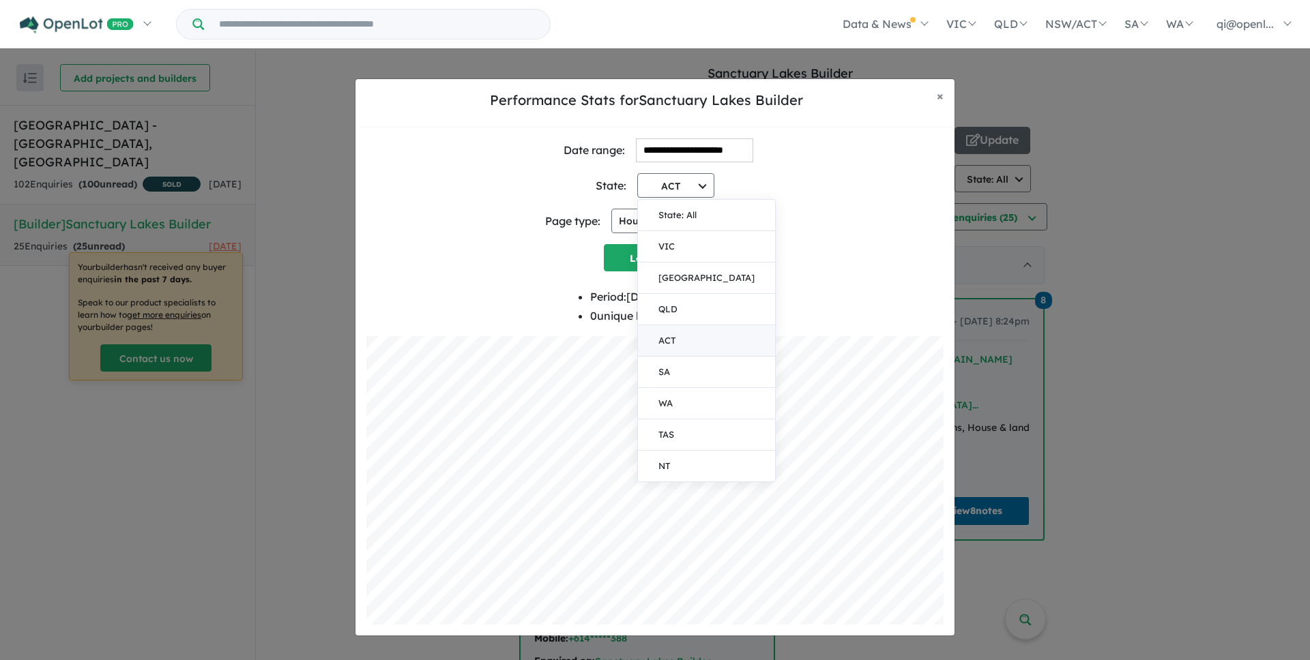
click at [569, 195] on div "State: ACT State: All VIC [GEOGRAPHIC_DATA] QLD [GEOGRAPHIC_DATA] SA [GEOGRAPHI…" at bounding box center [654, 179] width 577 height 35
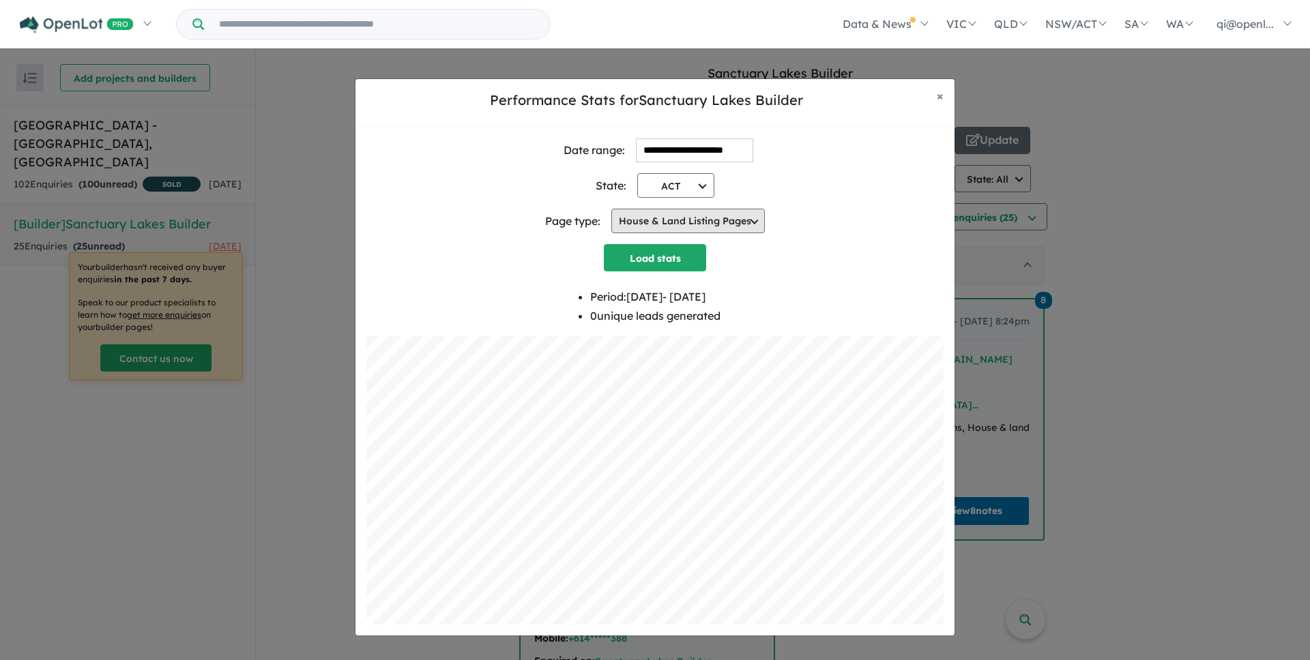
click at [675, 220] on button "House & Land Listing Pages" at bounding box center [687, 221] width 153 height 25
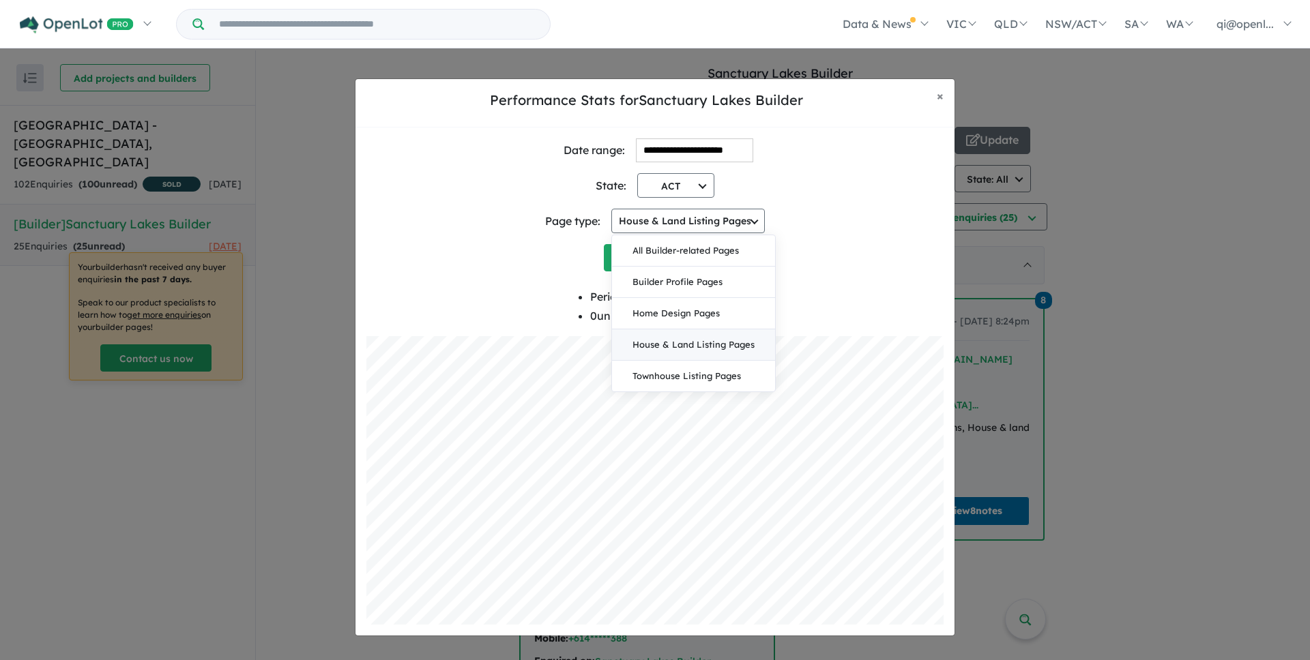
click at [568, 202] on div "Page type: House & Land Listing Pages All Builder-related Pages Builder Profile…" at bounding box center [654, 221] width 577 height 46
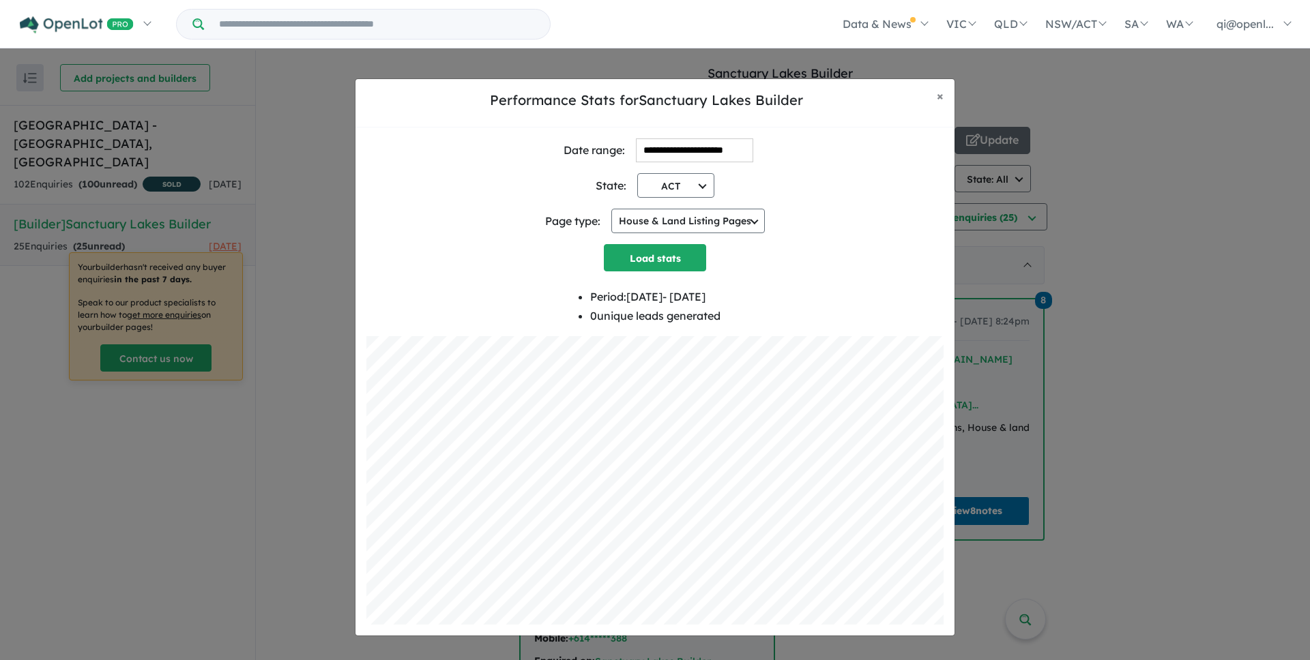
click at [866, 183] on div "State: ACT State: All VIC [GEOGRAPHIC_DATA] QLD [GEOGRAPHIC_DATA] SA [GEOGRAPHI…" at bounding box center [654, 179] width 577 height 35
click at [849, 234] on div "Page type: House & Land Listing Pages All Builder-related Pages Builder Profile…" at bounding box center [654, 221] width 577 height 46
